Goal: Task Accomplishment & Management: Manage account settings

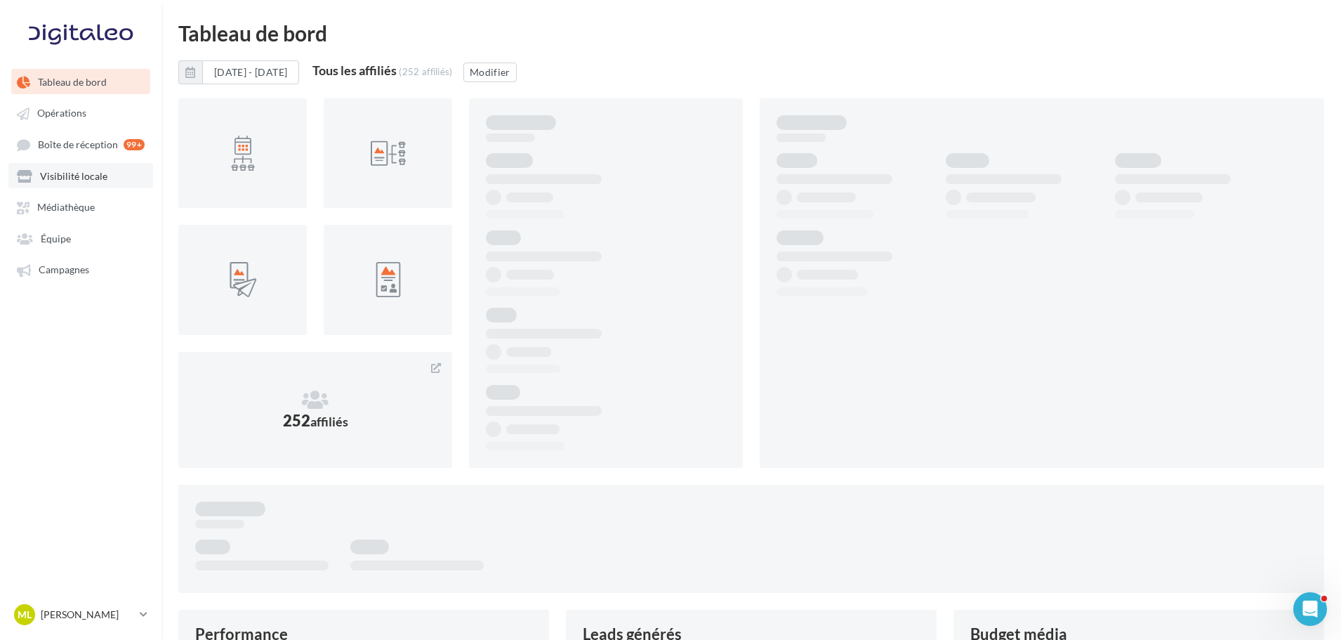
click at [67, 178] on span "Visibilité locale" at bounding box center [73, 176] width 67 height 12
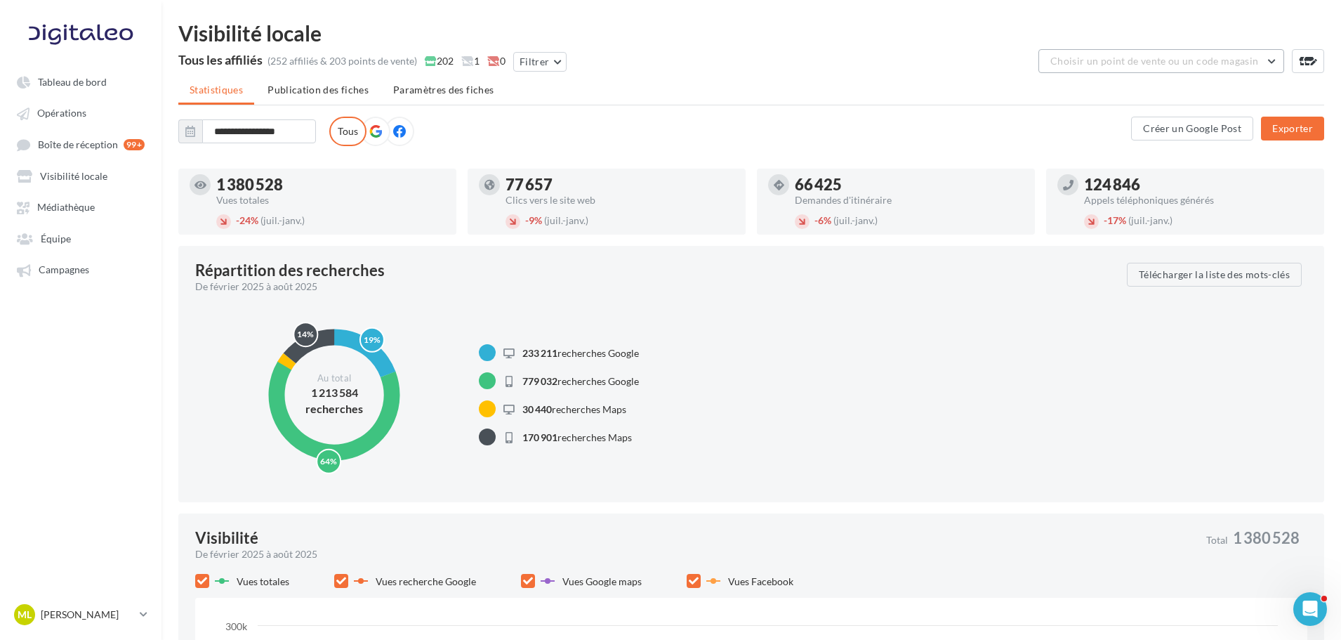
click at [1081, 70] on button "Choisir un point de vente ou un code magasin" at bounding box center [1161, 61] width 246 height 24
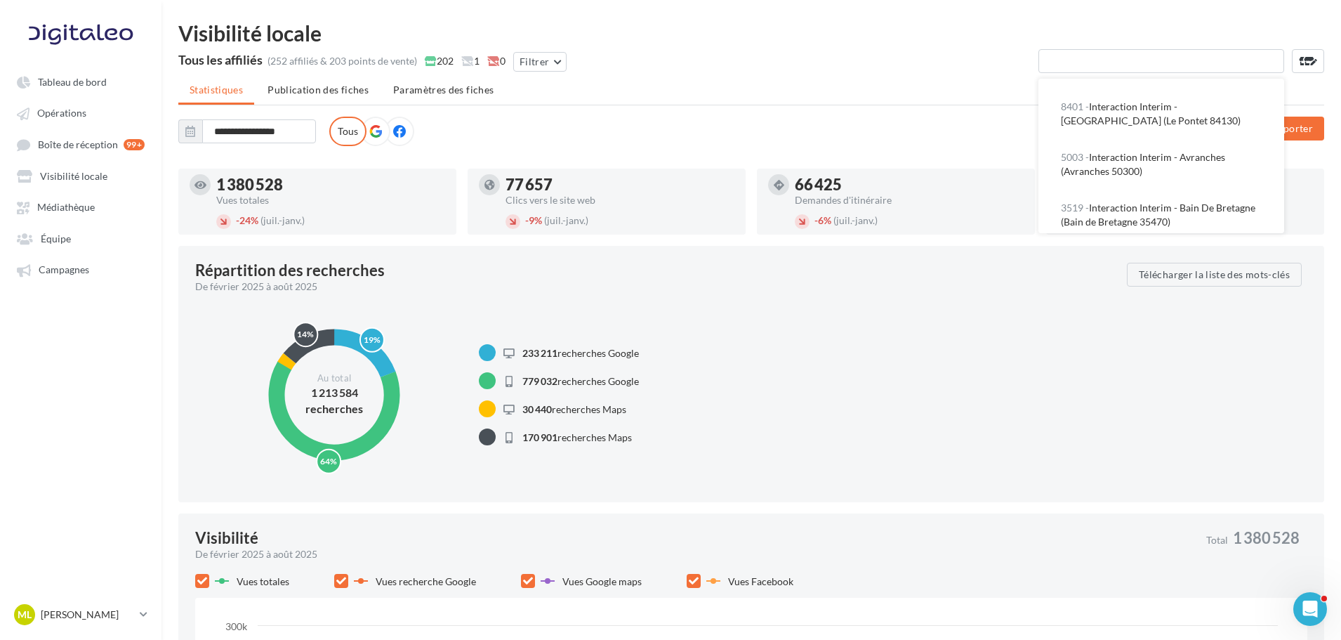
scroll to position [2177, 0]
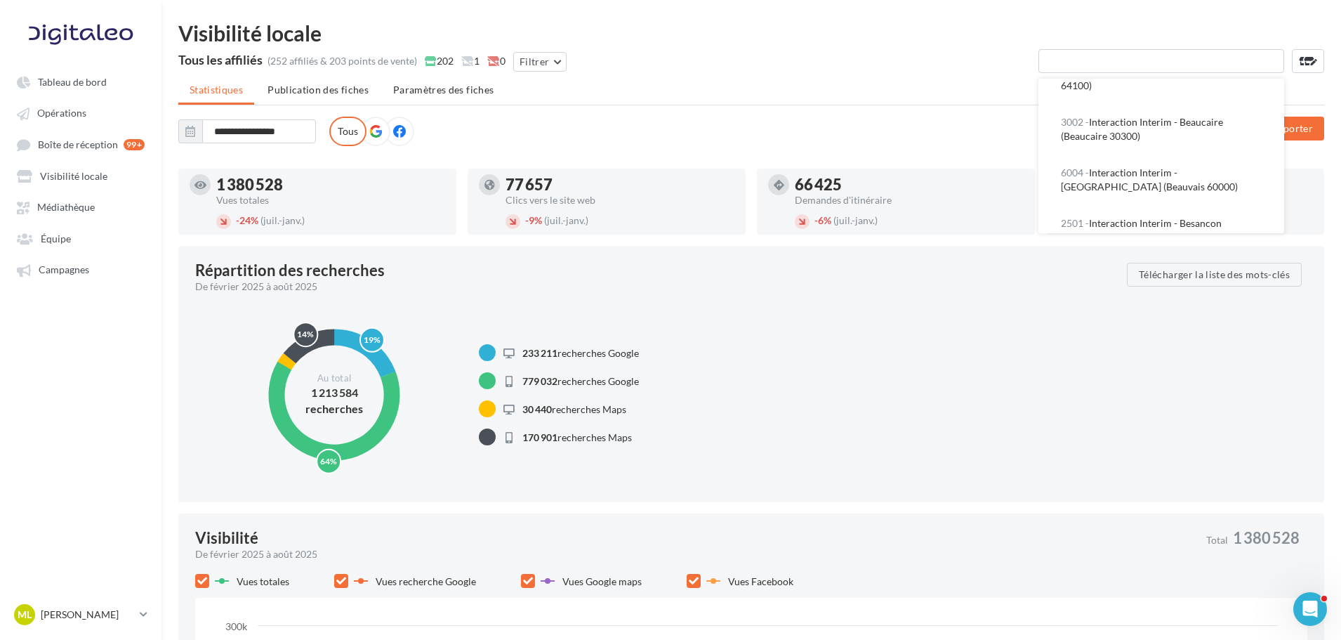
click at [1229, 205] on button "2501 - Interaction Interim - Besancon (Besancon 25000)" at bounding box center [1161, 230] width 246 height 51
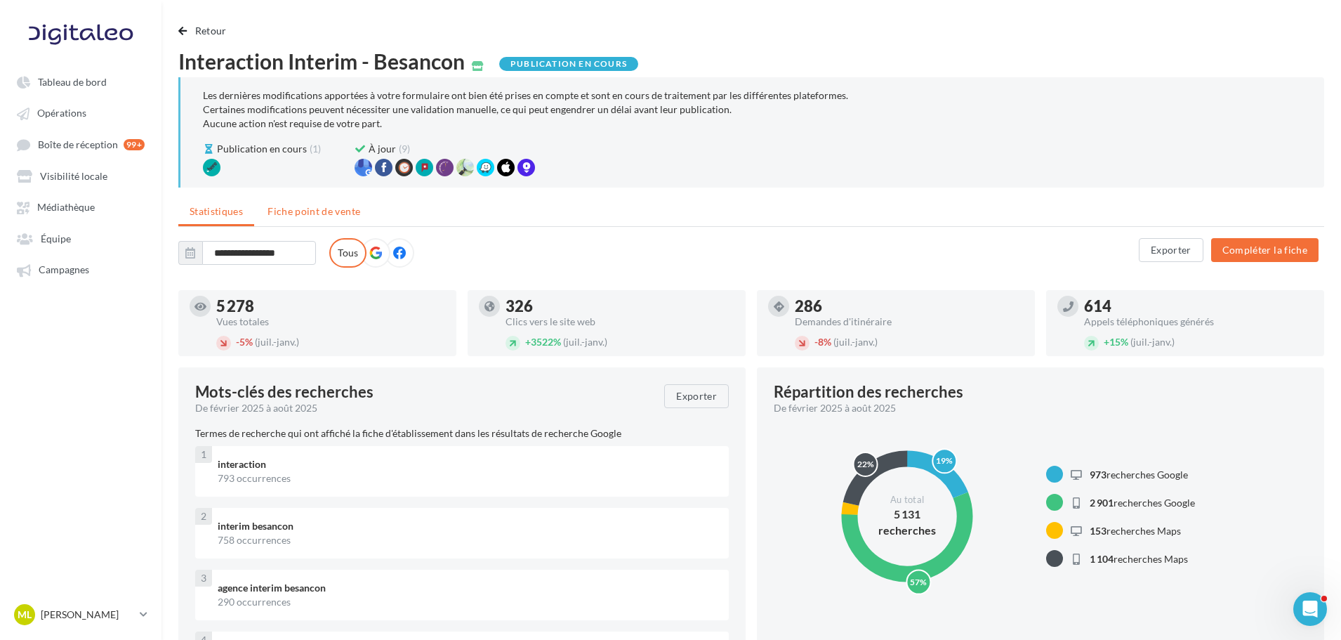
click at [303, 219] on li "Fiche point de vente" at bounding box center [313, 211] width 115 height 25
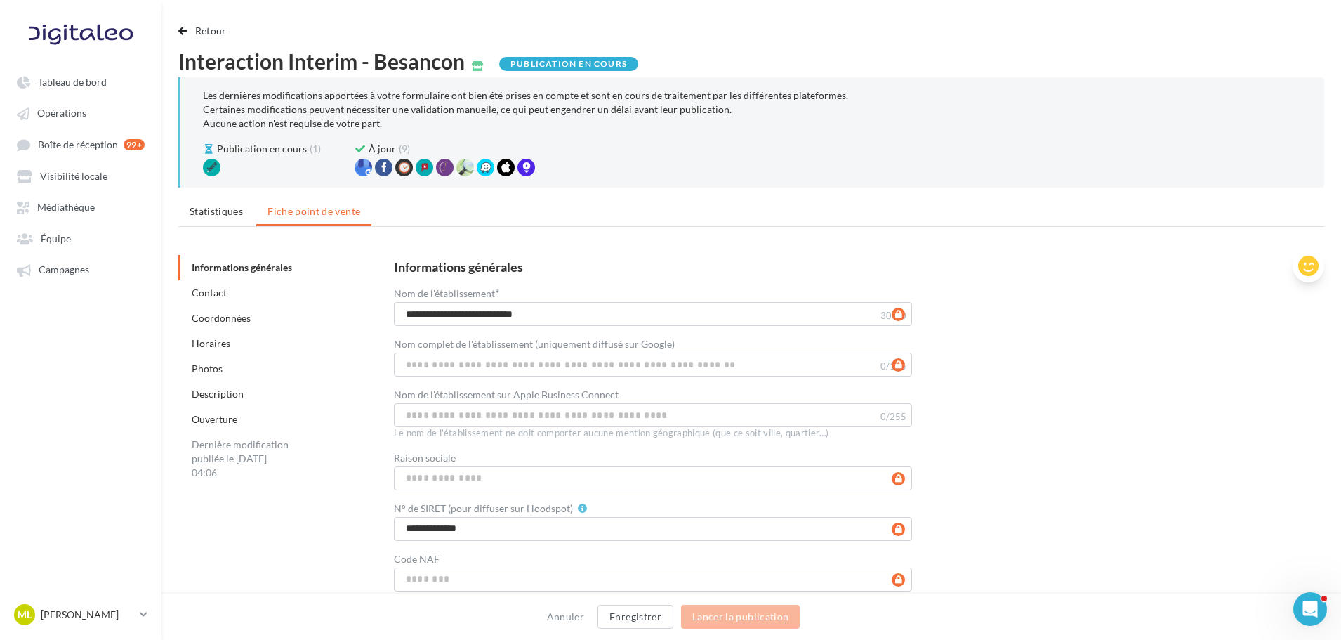
click at [1300, 265] on icon at bounding box center [1308, 266] width 20 height 21
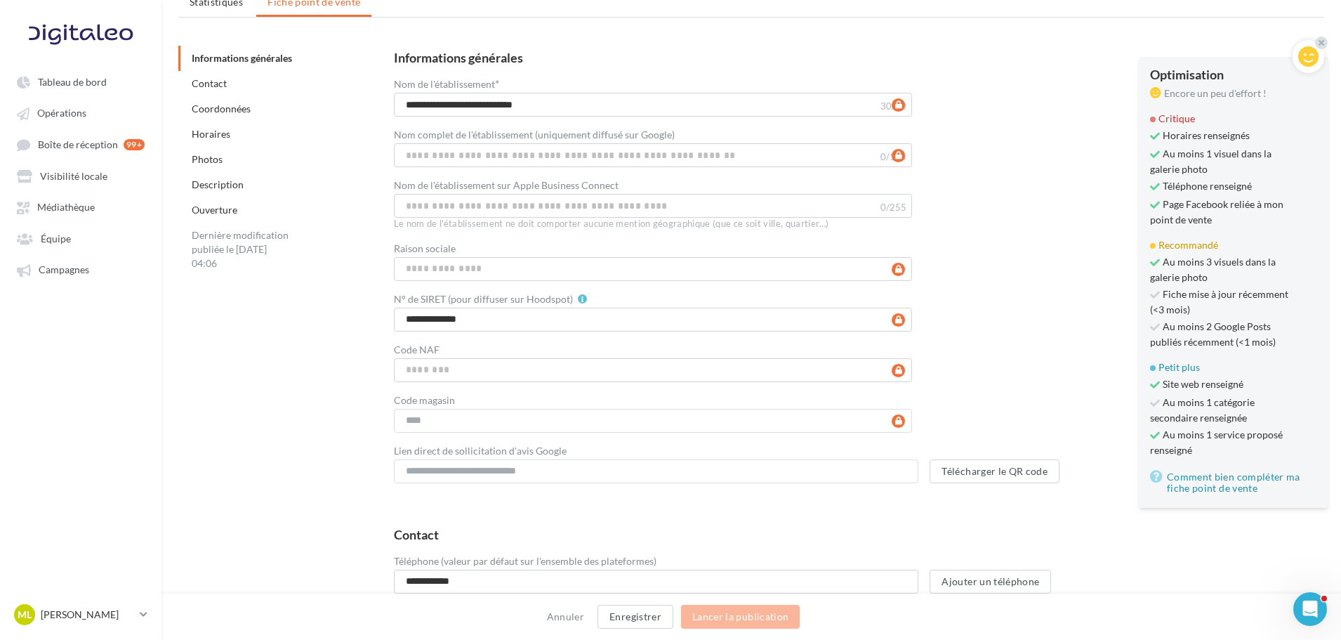
scroll to position [211, 0]
click at [1243, 473] on link "Comment bien compléter ma fiche point de vente" at bounding box center [1233, 481] width 167 height 28
drag, startPoint x: 1163, startPoint y: 292, endPoint x: 1194, endPoint y: 308, distance: 33.9
click at [1194, 308] on span "Fiche mise à jour récemment (<3 mois)" at bounding box center [1221, 300] width 142 height 29
copy span "Fiche mise à jour récemment (<3 mois)"
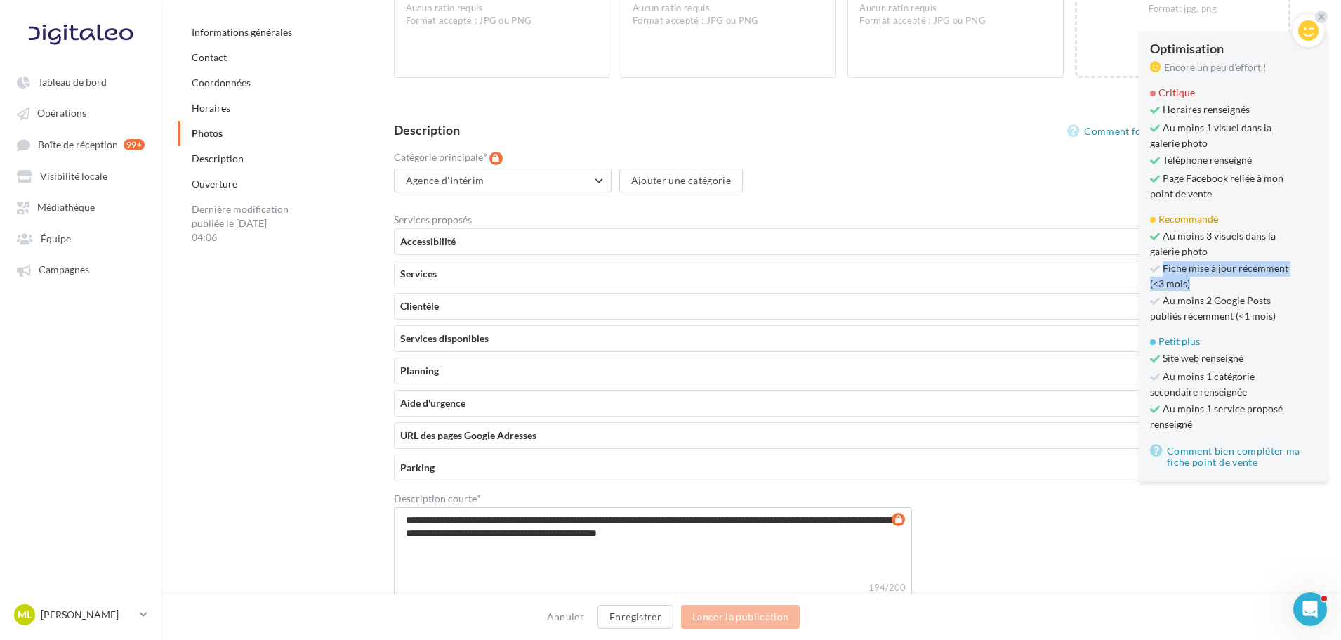
scroll to position [2628, 0]
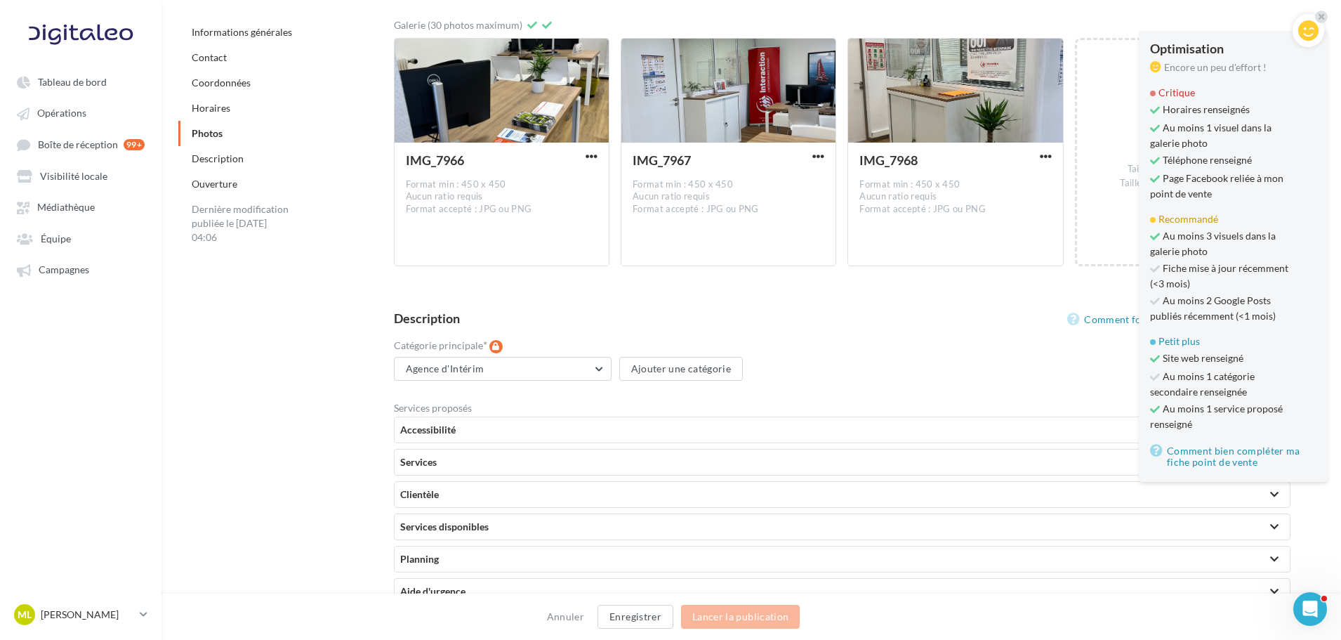
click at [283, 39] on div "Informations générales" at bounding box center [283, 32] width 211 height 25
click at [272, 30] on link "Informations générales" at bounding box center [242, 32] width 100 height 12
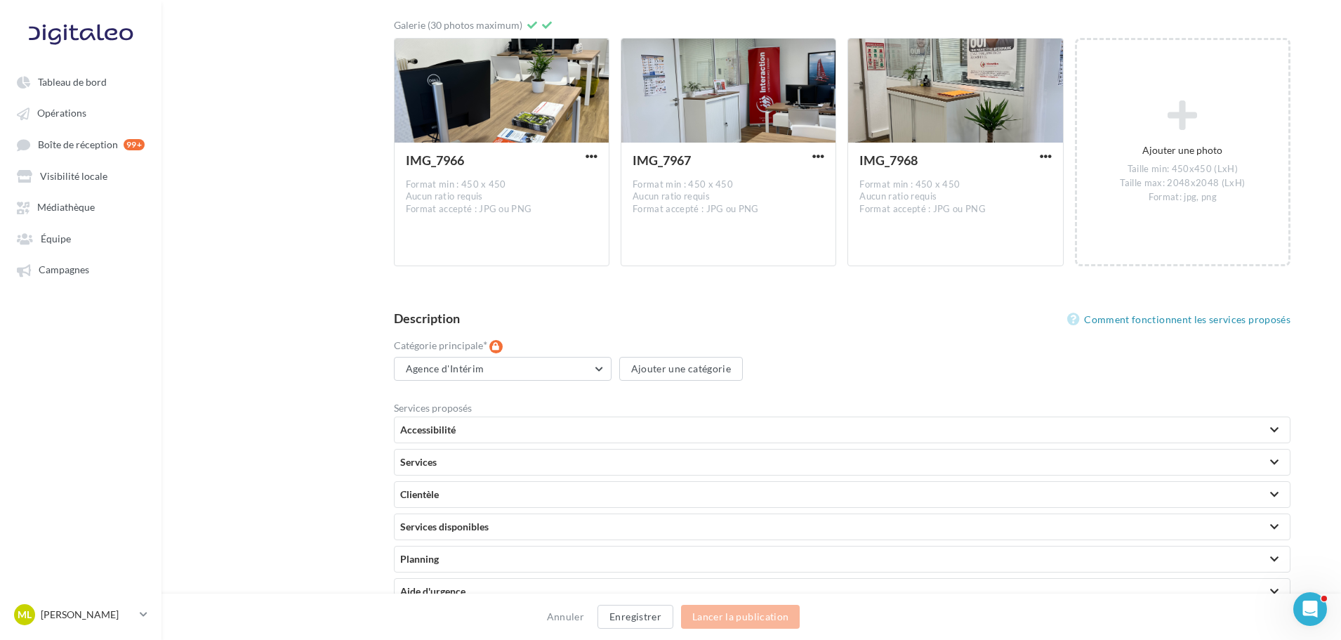
scroll to position [213, 0]
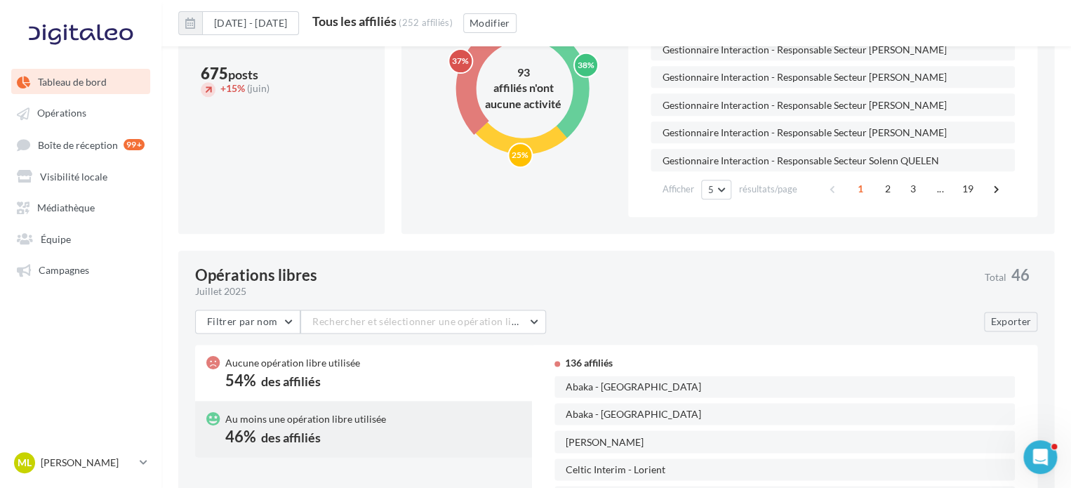
scroll to position [924, 0]
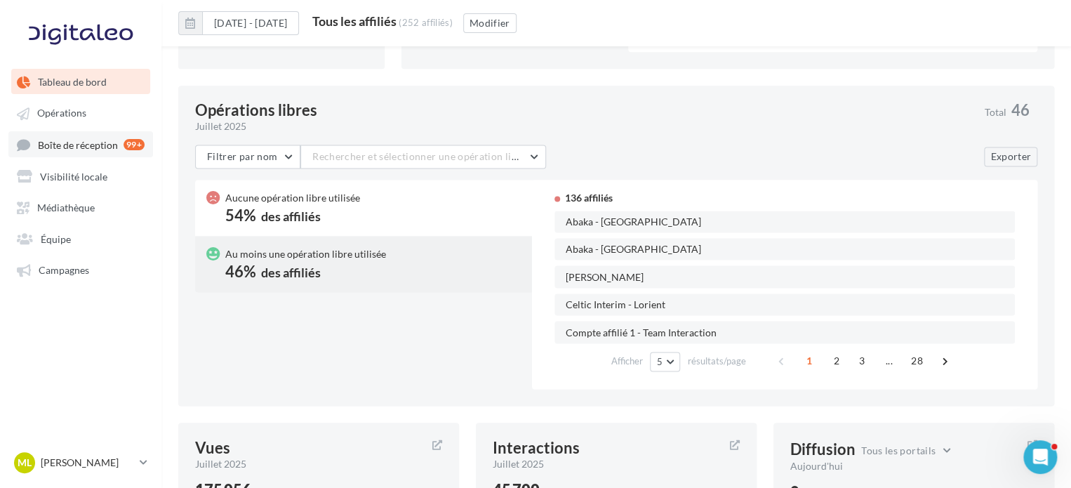
click at [95, 150] on span "Boîte de réception" at bounding box center [78, 144] width 80 height 12
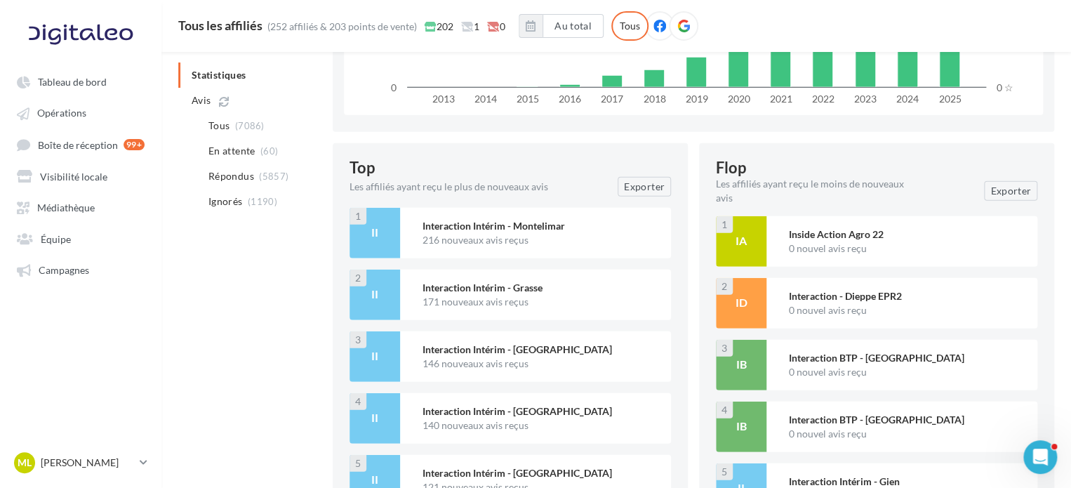
scroll to position [1521, 0]
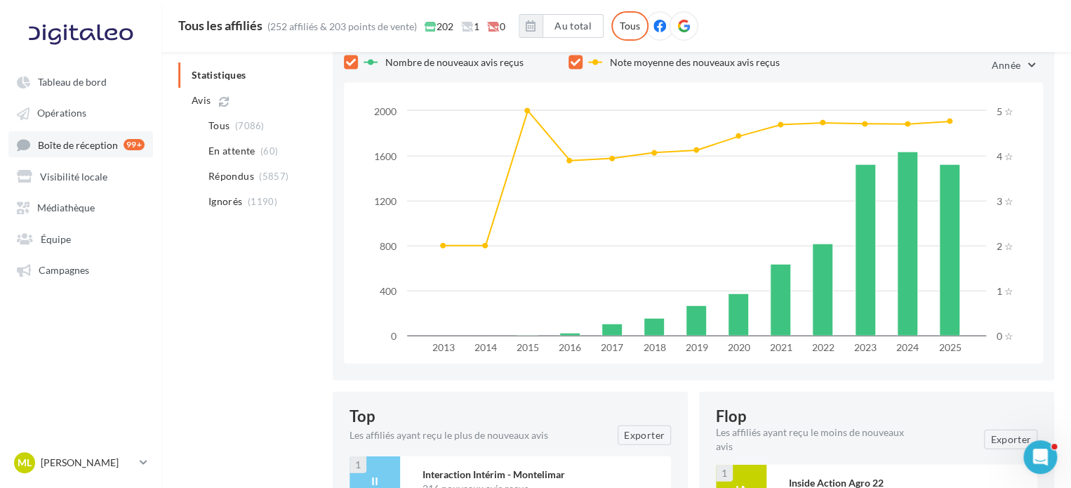
click at [62, 154] on link "Boîte de réception 99+" at bounding box center [80, 144] width 145 height 26
click at [73, 179] on span "Visibilité locale" at bounding box center [73, 176] width 67 height 12
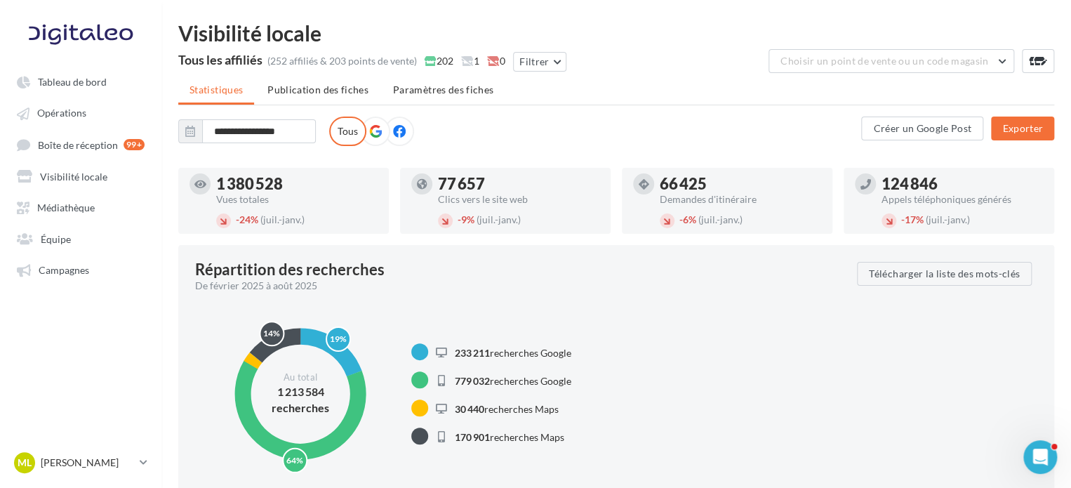
click at [402, 135] on icon at bounding box center [399, 131] width 13 height 13
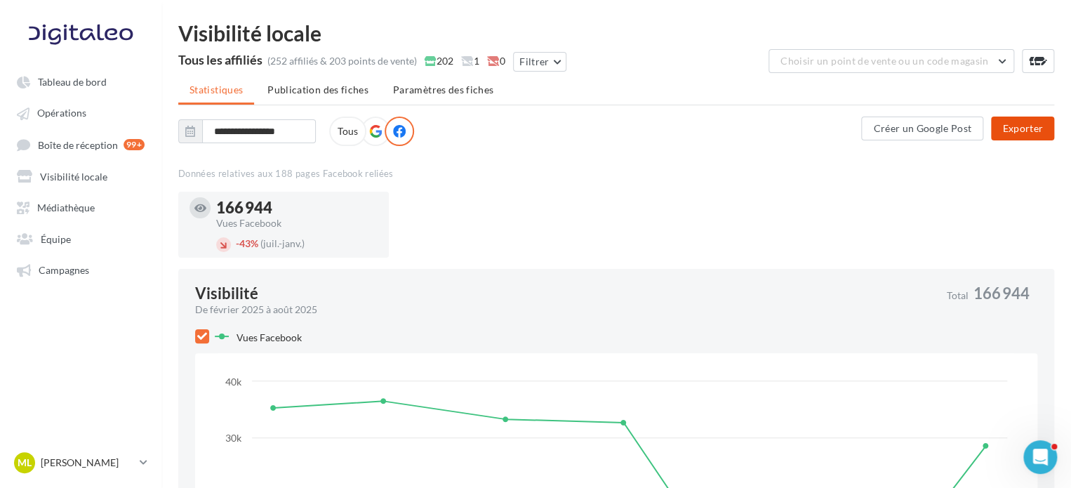
click at [1031, 119] on button "Exporter" at bounding box center [1022, 129] width 63 height 24
click at [437, 99] on li "Paramètres des fiches" at bounding box center [443, 89] width 123 height 25
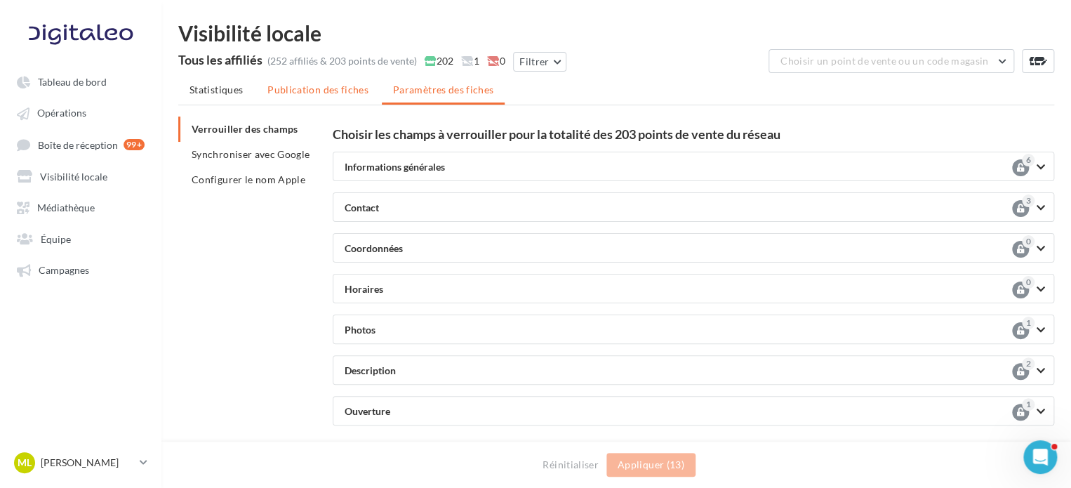
click at [327, 100] on li "Publication des fiches" at bounding box center [318, 89] width 124 height 25
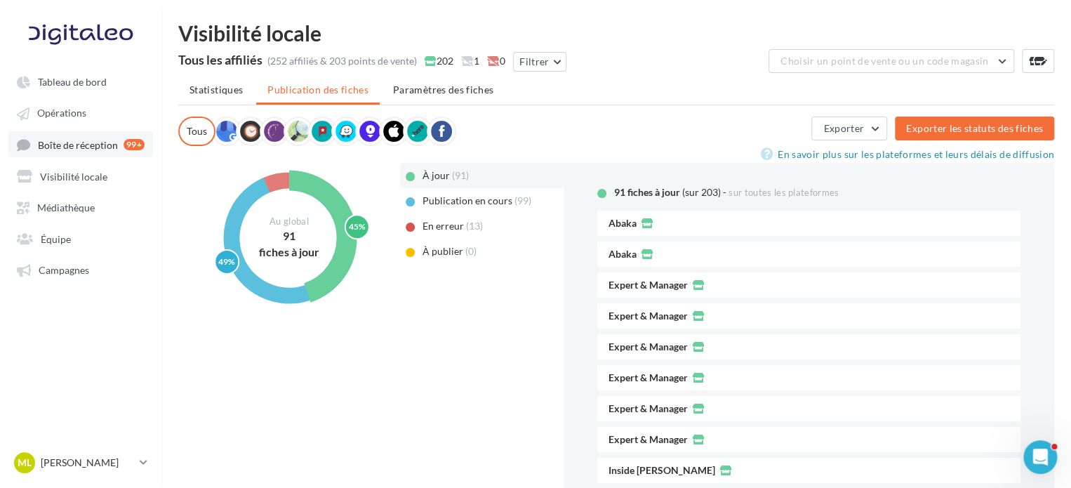
click at [95, 154] on link "Boîte de réception 99+" at bounding box center [80, 144] width 145 height 26
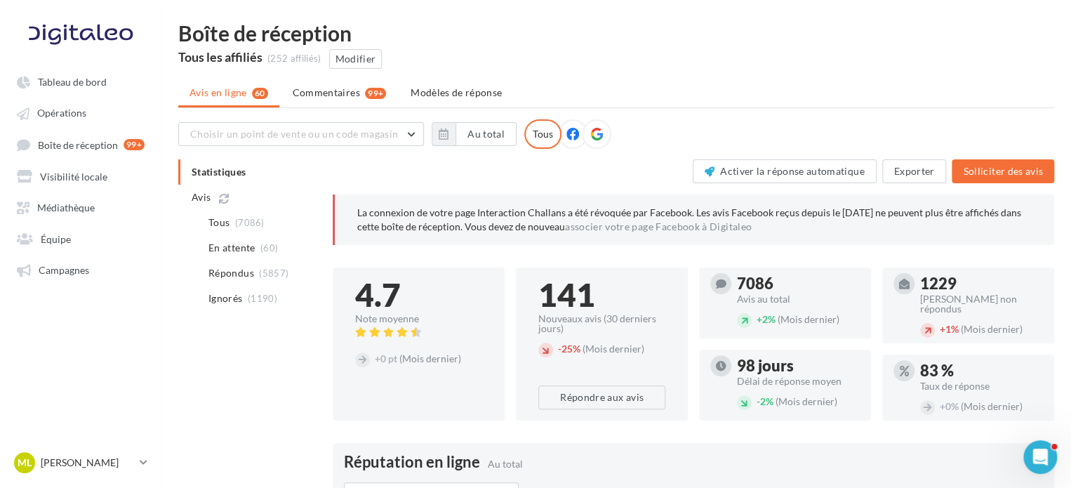
click at [569, 142] on div at bounding box center [572, 133] width 29 height 29
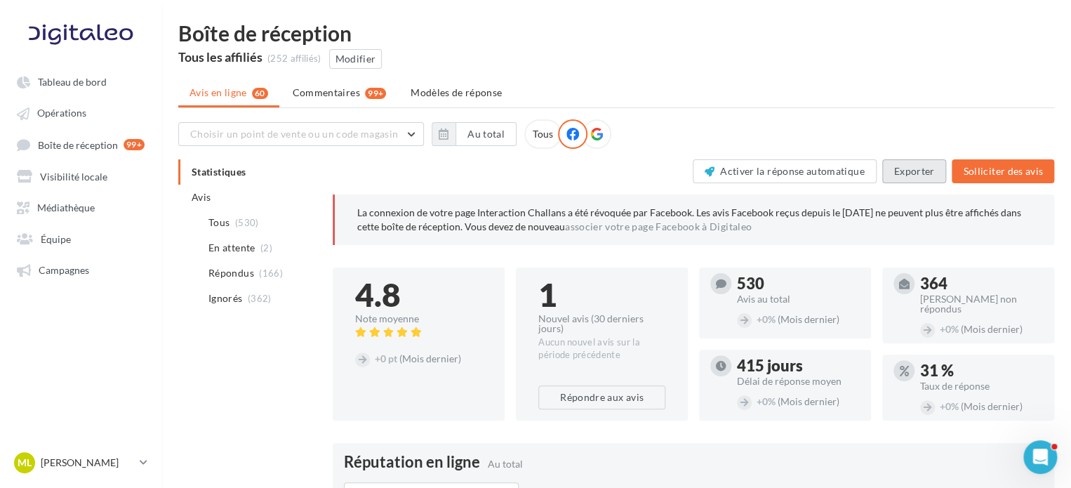
click at [939, 182] on button "Exporter" at bounding box center [915, 171] width 65 height 24
